Goal: Task Accomplishment & Management: Manage account settings

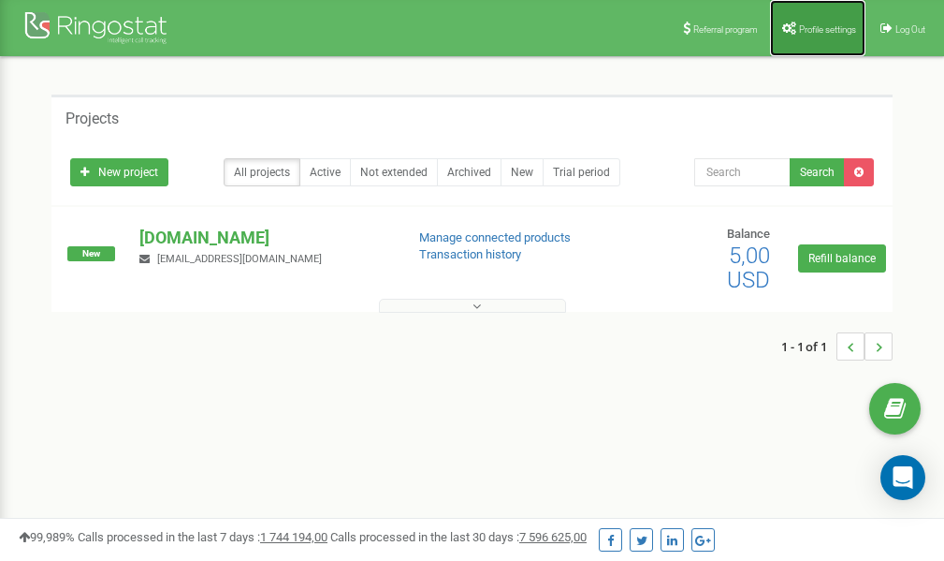
click at [824, 32] on span "Profile settings" at bounding box center [827, 29] width 57 height 10
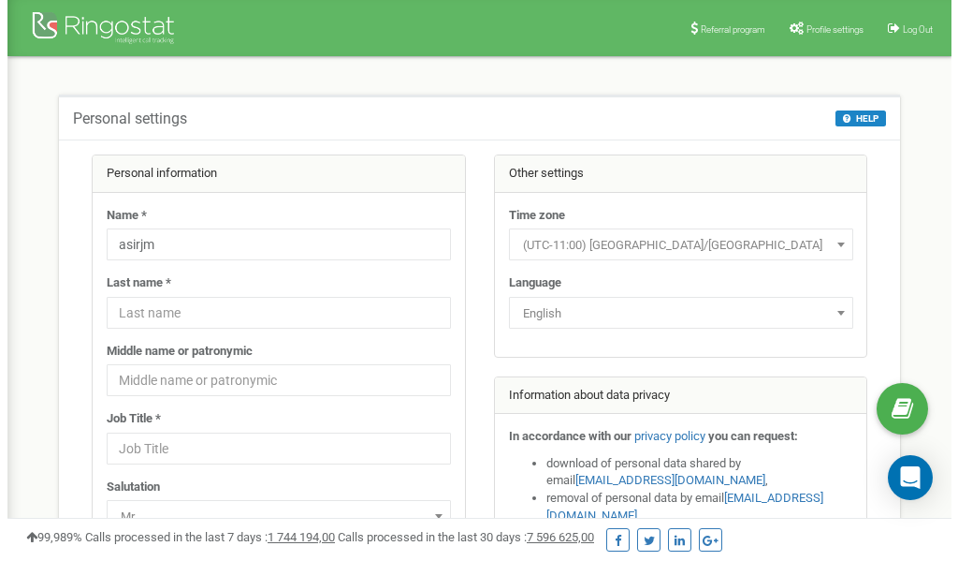
scroll to position [94, 0]
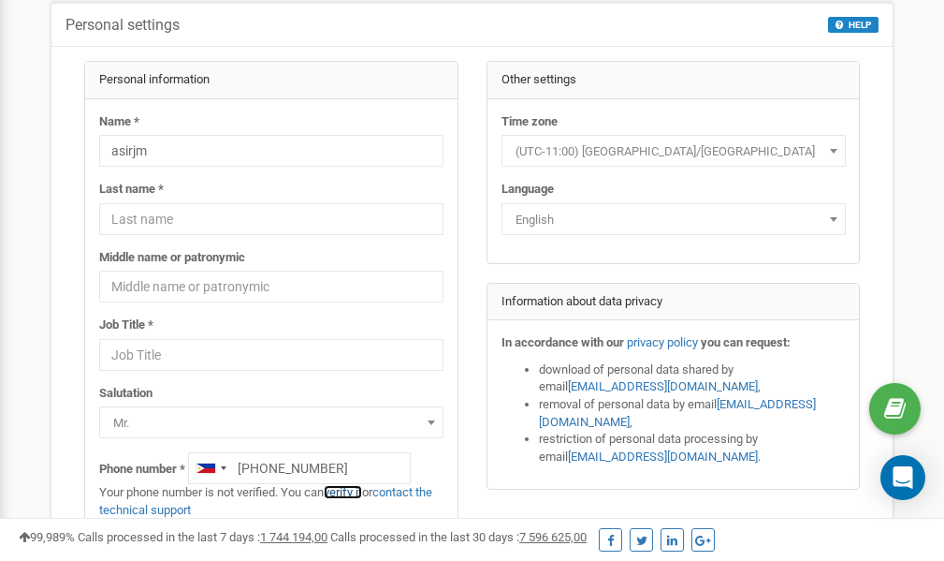
click at [353, 491] on link "verify it" at bounding box center [343, 492] width 38 height 14
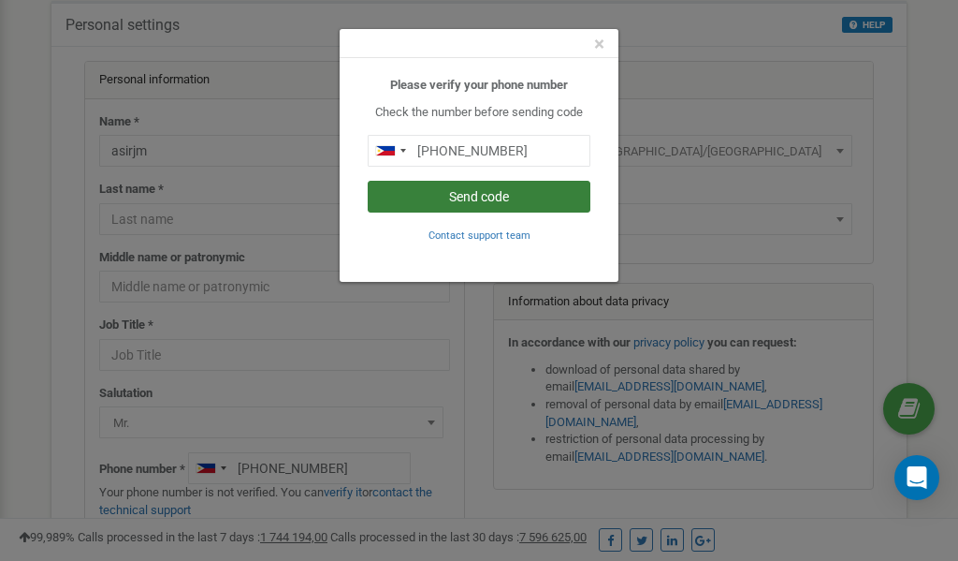
click at [481, 199] on button "Send code" at bounding box center [479, 197] width 223 height 32
